Goal: Communication & Community: Answer question/provide support

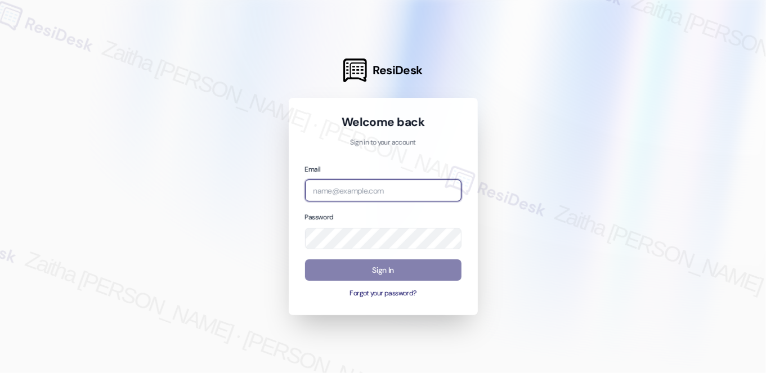
click at [374, 184] on input "email" at bounding box center [383, 191] width 157 height 22
type input "[EMAIL_ADDRESS][PERSON_NAME][DOMAIN_NAME]"
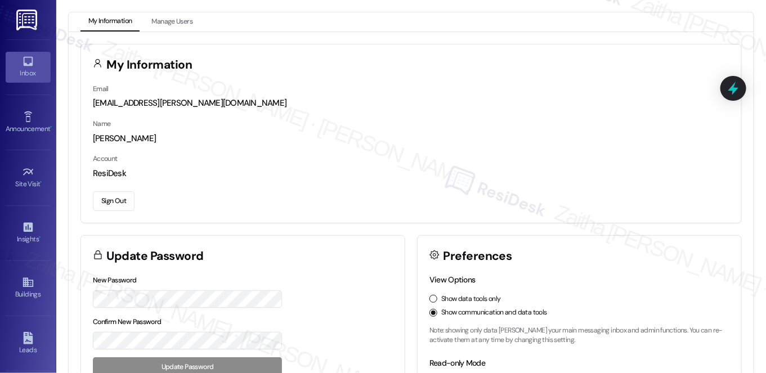
click at [23, 69] on div "Inbox" at bounding box center [28, 73] width 56 height 11
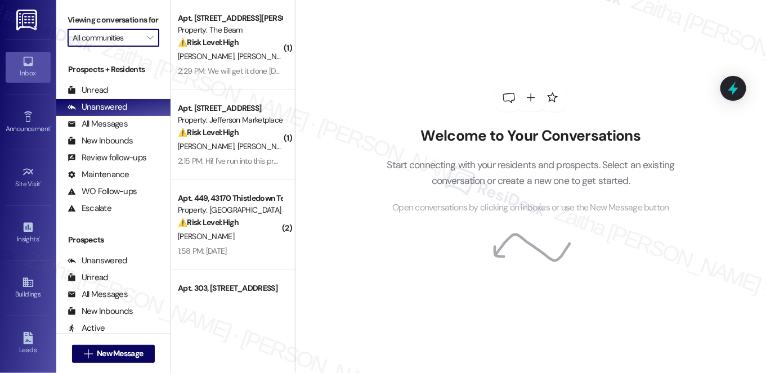
click at [133, 47] on input "All communities" at bounding box center [107, 38] width 69 height 18
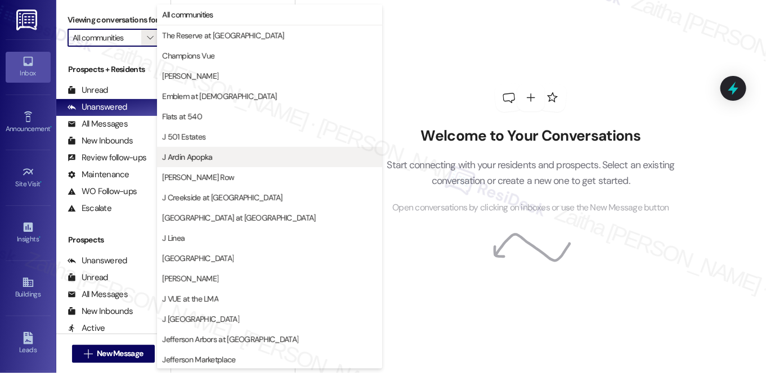
click at [199, 156] on span "J Ardin Apopka" at bounding box center [187, 156] width 50 height 11
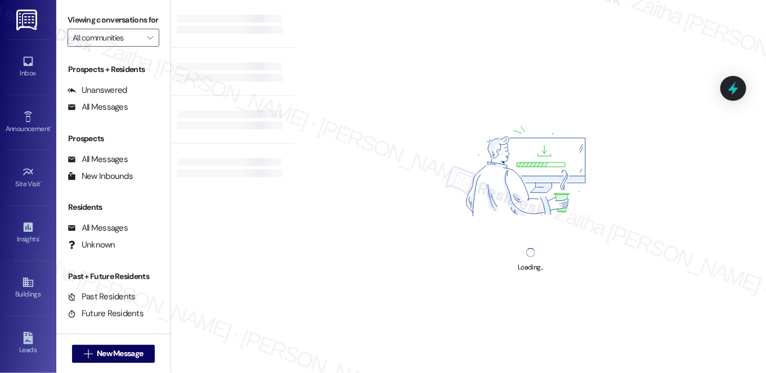
type input "J Ardin Apopka"
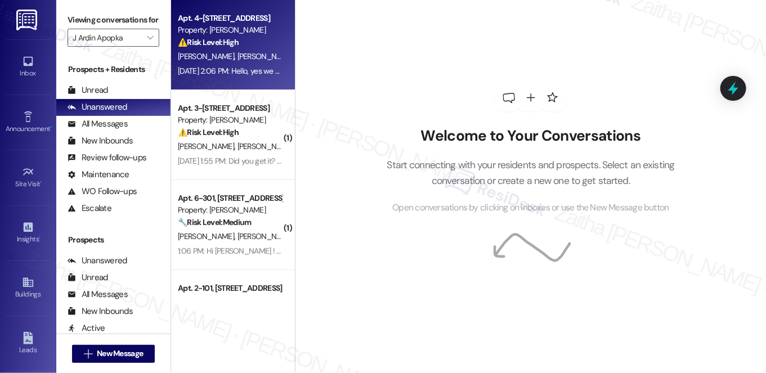
click at [266, 46] on div "⚠️ Risk Level: High The resident is disputing a rent charge related to a renter…" at bounding box center [230, 43] width 104 height 12
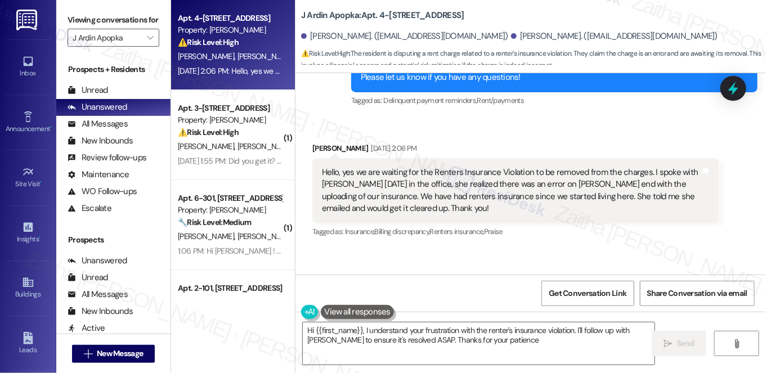
type textarea "Hi {{first_name}}, I understand your frustration with the renter's insurance vi…"
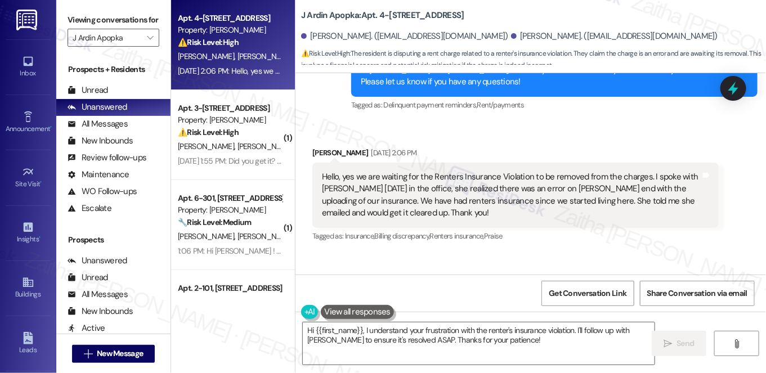
scroll to position [1385, 0]
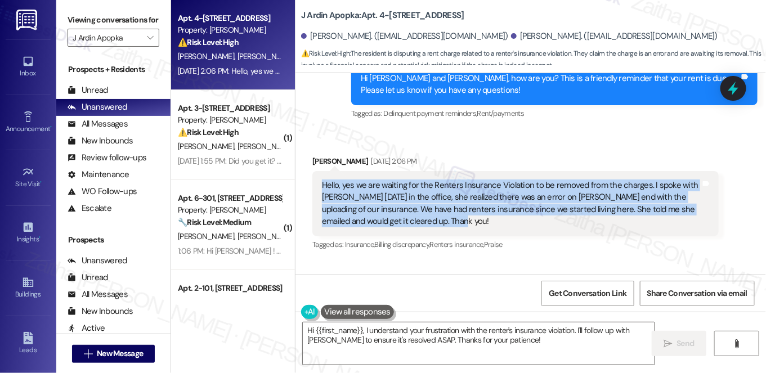
drag, startPoint x: 317, startPoint y: 184, endPoint x: 435, endPoint y: 220, distance: 123.8
click at [435, 220] on div "Hello, yes we are waiting for the Renters Insurance Violation to be removed fro…" at bounding box center [516, 203] width 407 height 65
copy div "Hello, yes we are waiting for the Renters Insurance Violation to be removed fro…"
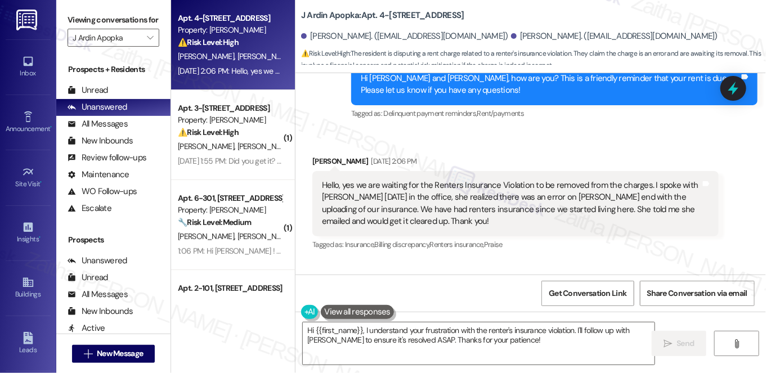
click at [668, 249] on div "Tagged as: Insurance , Click to highlight conversations about Insurance Billing…" at bounding box center [516, 245] width 407 height 16
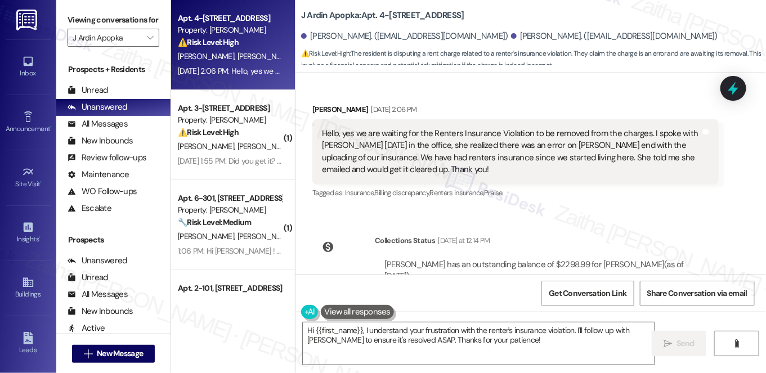
scroll to position [1488, 0]
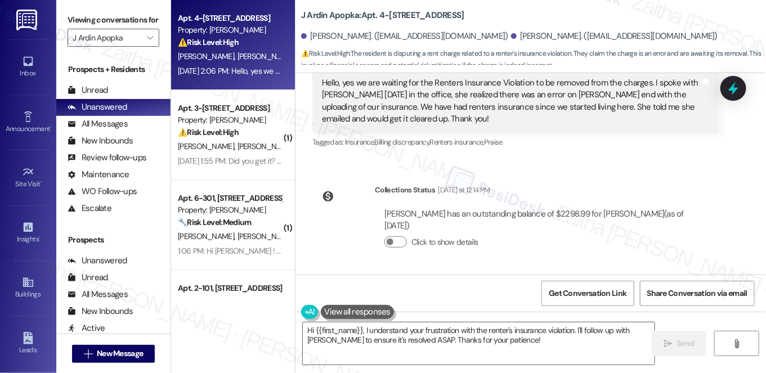
click at [542, 185] on div "Collections Status [DATE] at 12:14 PM" at bounding box center [547, 192] width 344 height 16
